Goal: Find specific page/section: Find specific page/section

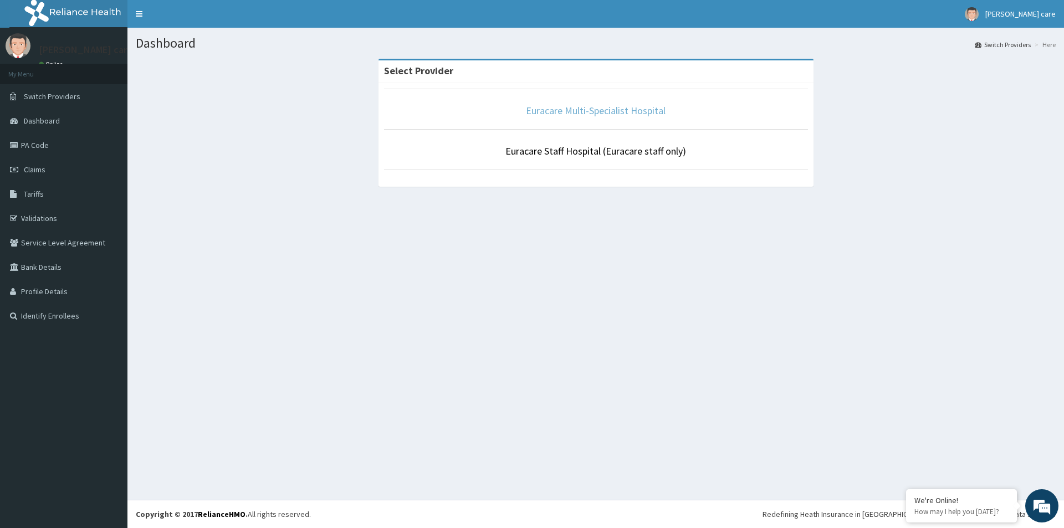
click at [548, 112] on link "Euracare Multi-Specialist Hospital" at bounding box center [596, 110] width 140 height 13
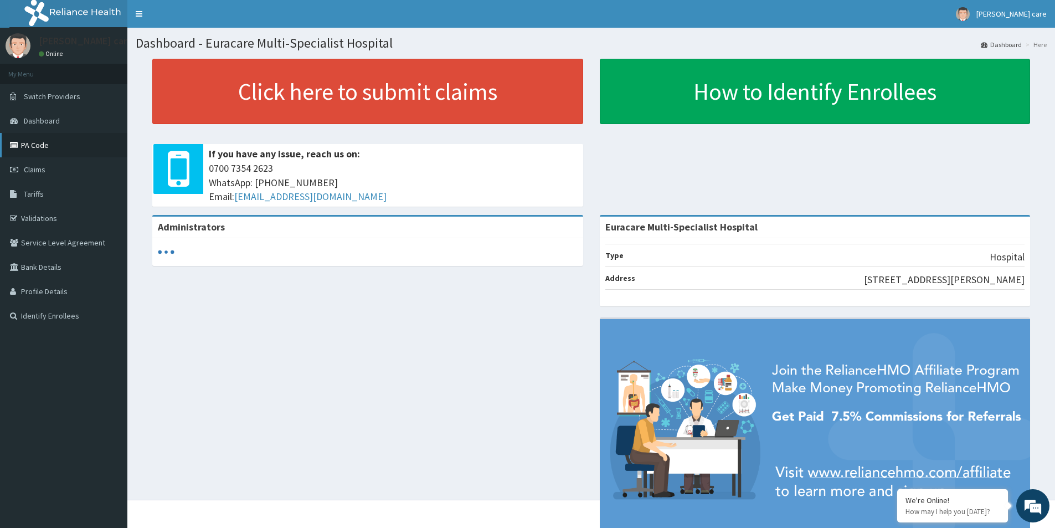
click at [44, 155] on link "PA Code" at bounding box center [63, 145] width 127 height 24
